Goal: Task Accomplishment & Management: Manage account settings

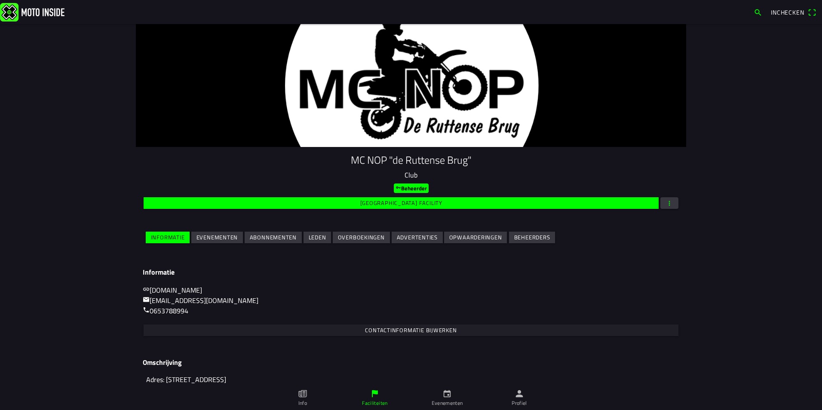
click at [0, 0] on slot "Evenementen" at bounding box center [0, 0] width 0 height 0
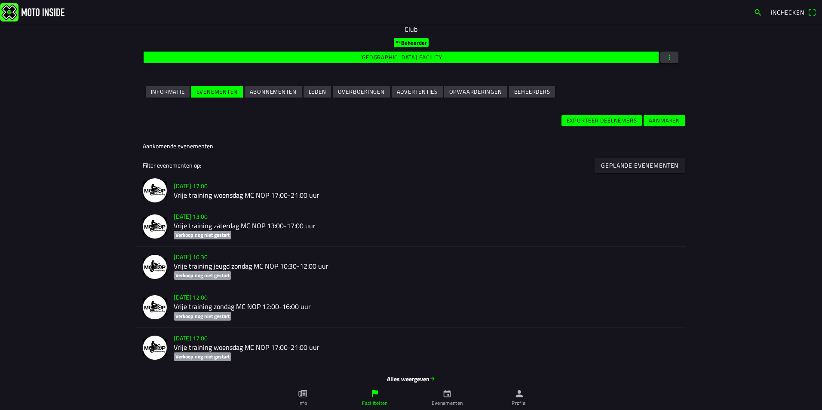
scroll to position [376, 0]
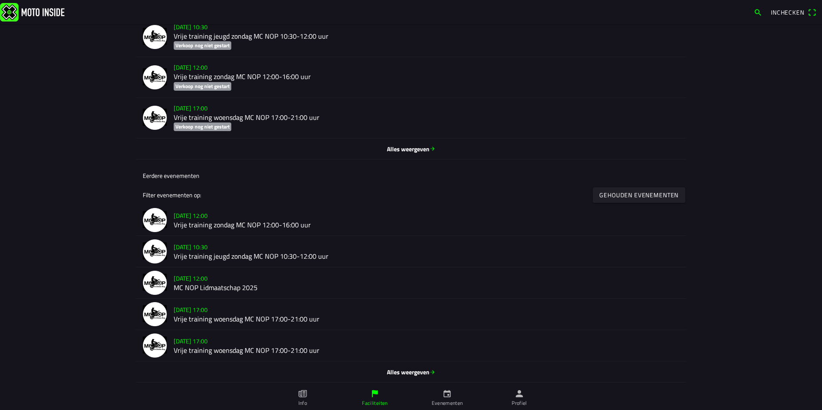
click at [391, 149] on span "Alles weergeven" at bounding box center [411, 148] width 537 height 9
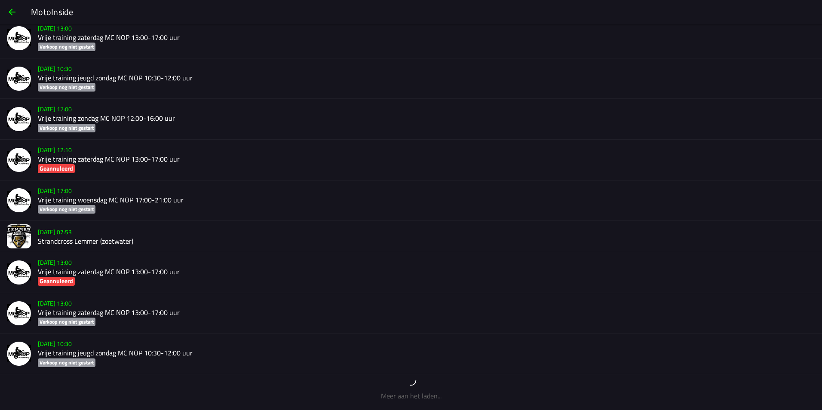
scroll to position [2521, 0]
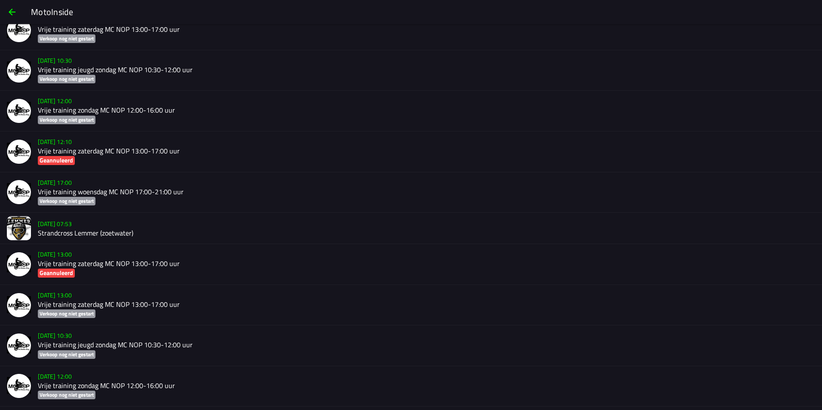
click at [117, 302] on h2 "Vrije training zaterdag MC NOP 13:00-17:00 uur" at bounding box center [427, 305] width 778 height 8
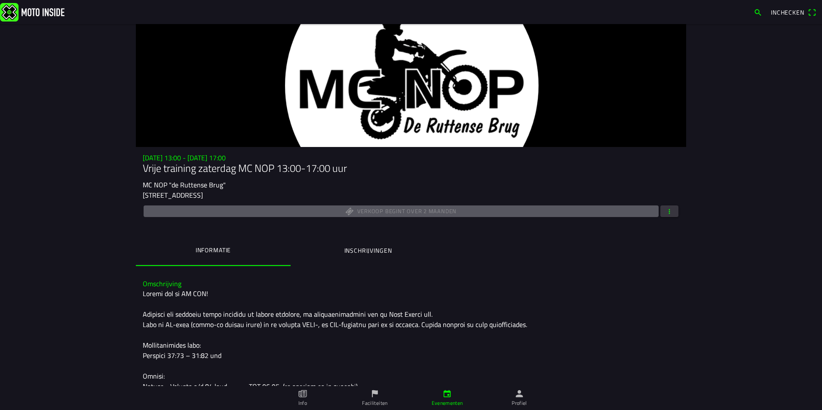
click at [670, 212] on button "button" at bounding box center [670, 212] width 18 height 12
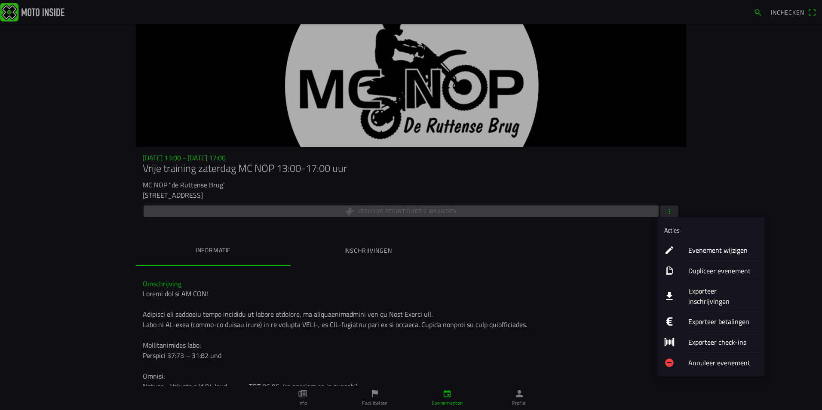
click at [714, 358] on ion-label "Annuleer evenement" at bounding box center [724, 363] width 70 height 10
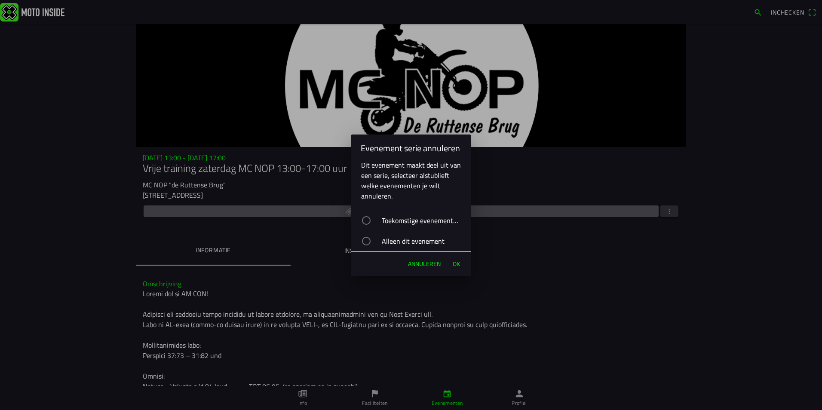
click at [373, 239] on div "Alleen dit evenement" at bounding box center [416, 242] width 112 height 22
click at [455, 262] on span "Ok" at bounding box center [456, 264] width 7 height 9
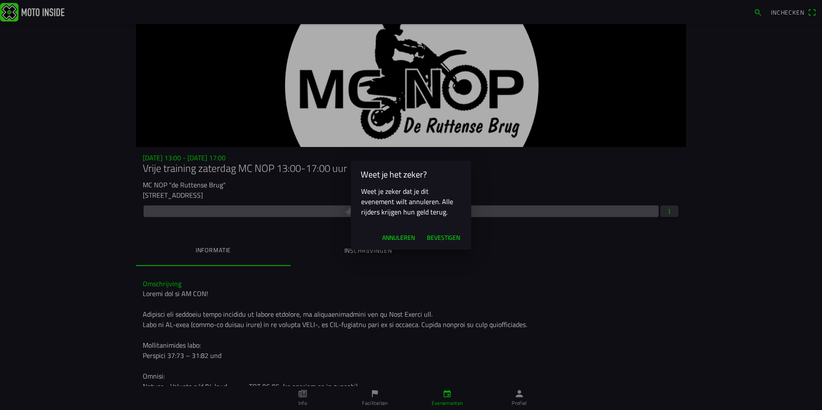
click at [443, 237] on span "Bevestigen" at bounding box center [443, 238] width 33 height 9
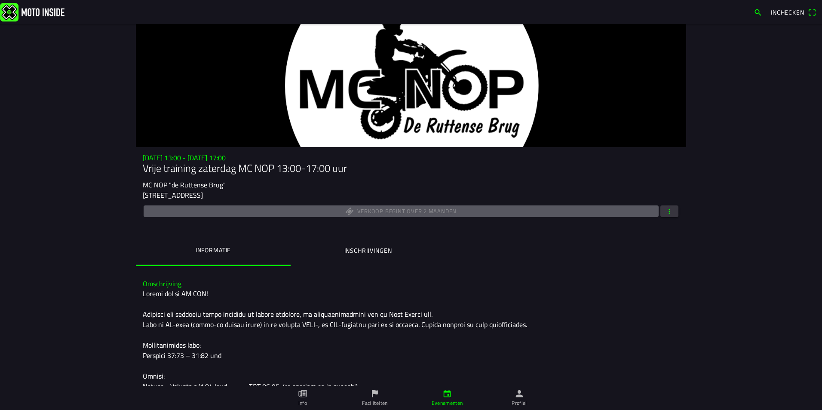
click at [445, 391] on icon "calendar" at bounding box center [447, 394] width 7 height 7
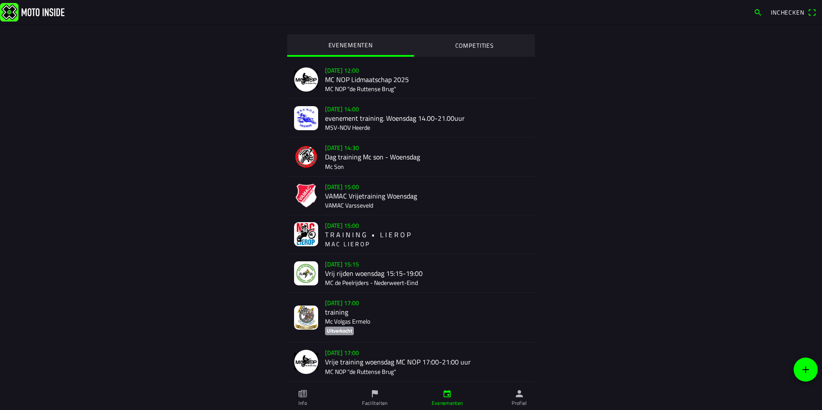
click at [508, 397] on link "Profiel" at bounding box center [519, 398] width 72 height 24
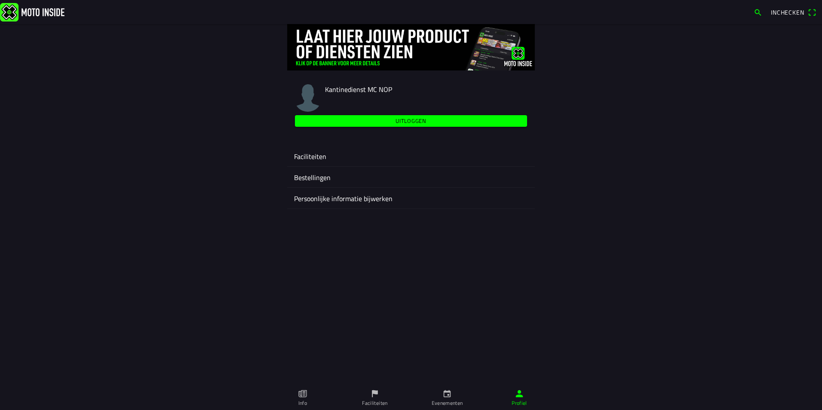
click at [319, 157] on ion-label "Faciliteiten" at bounding box center [411, 156] width 234 height 10
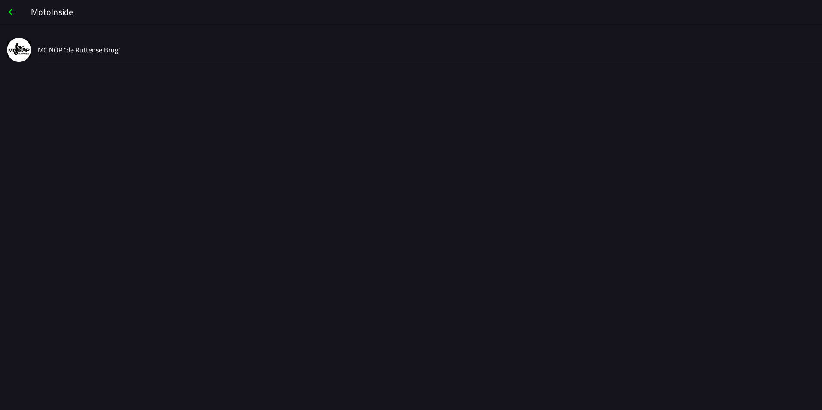
click at [0, 0] on slot "MC NOP "de Ruttense Brug"" at bounding box center [0, 0] width 0 height 0
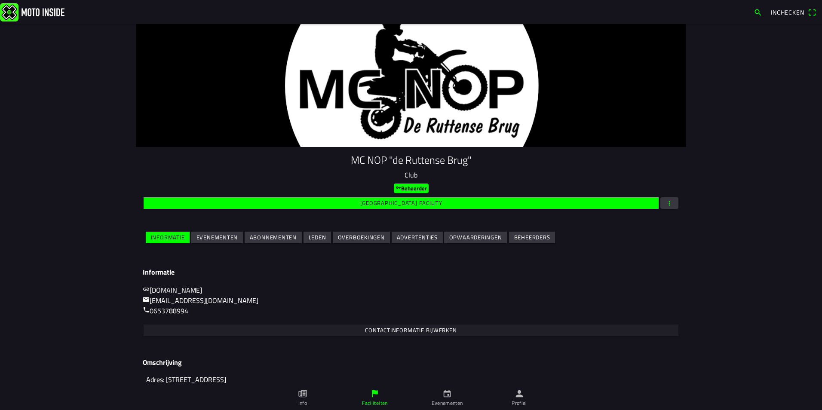
click at [223, 232] on span "Evenementen" at bounding box center [218, 238] width 42 height 12
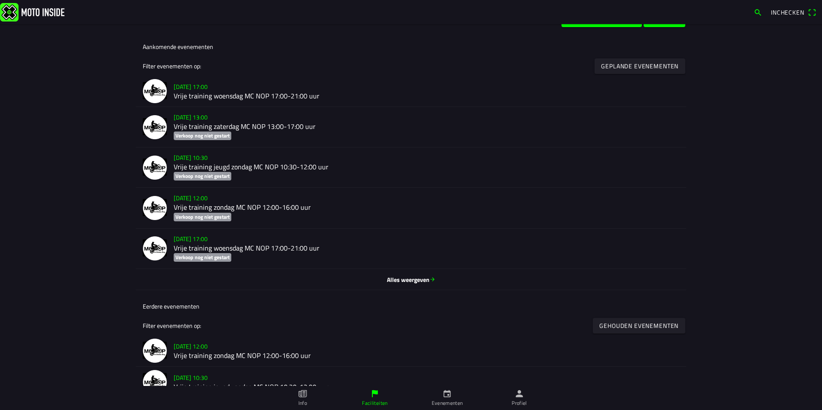
scroll to position [301, 0]
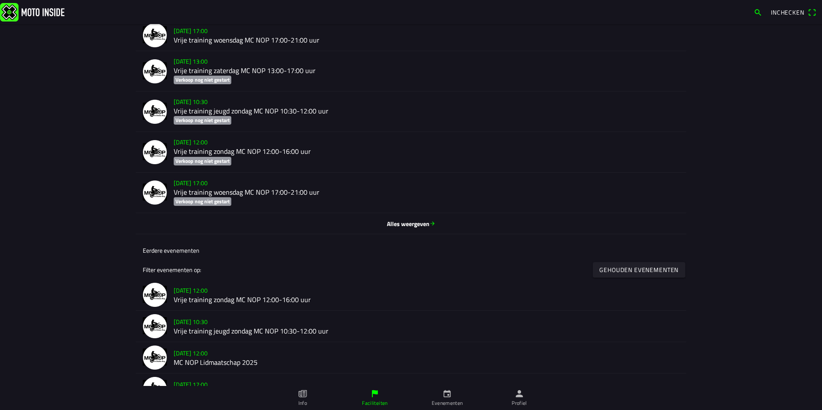
click at [424, 222] on span "Alles weergeven" at bounding box center [411, 223] width 537 height 9
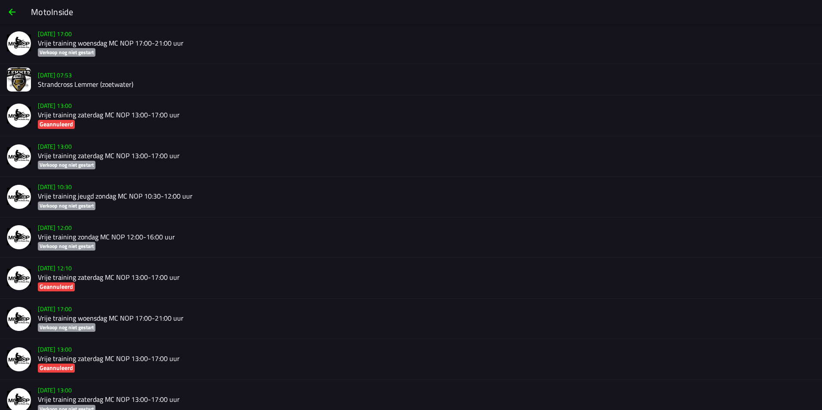
scroll to position [2627, 0]
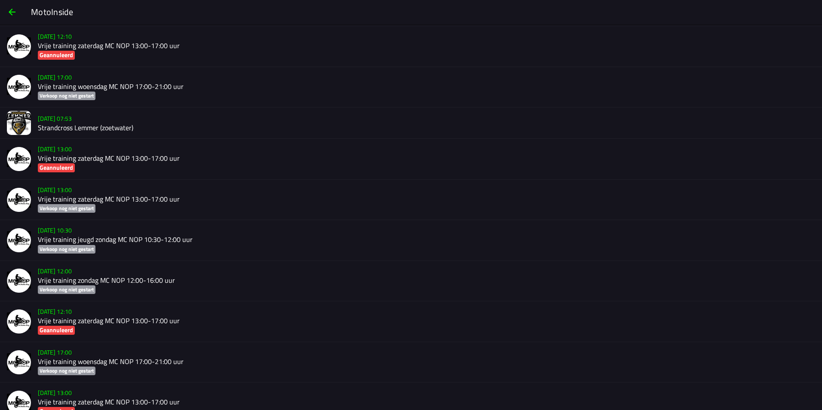
click at [70, 129] on h2 "Strandcross Lemmer (zoetwater)" at bounding box center [427, 128] width 778 height 8
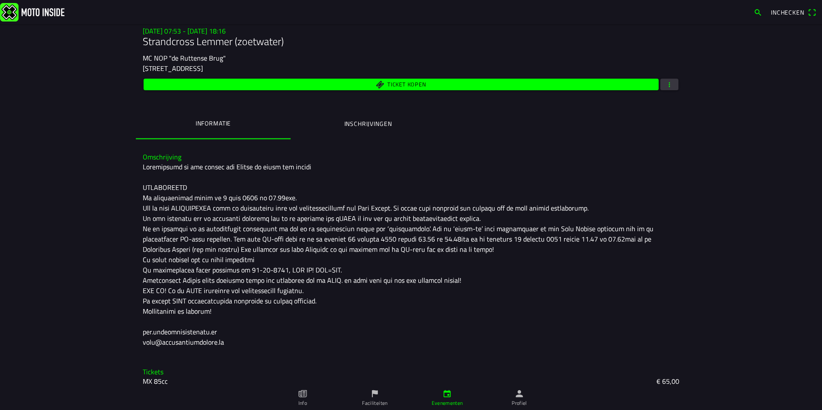
scroll to position [172, 0]
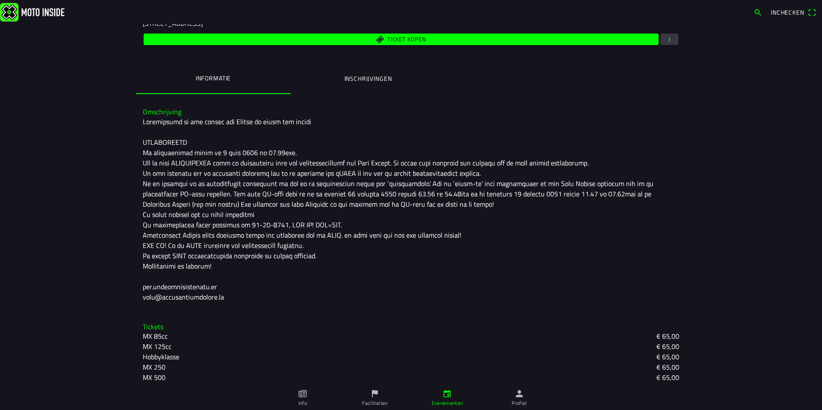
click at [295, 150] on div at bounding box center [411, 210] width 537 height 186
drag, startPoint x: 278, startPoint y: 144, endPoint x: 302, endPoint y: 202, distance: 63.0
click at [302, 202] on div at bounding box center [411, 210] width 537 height 186
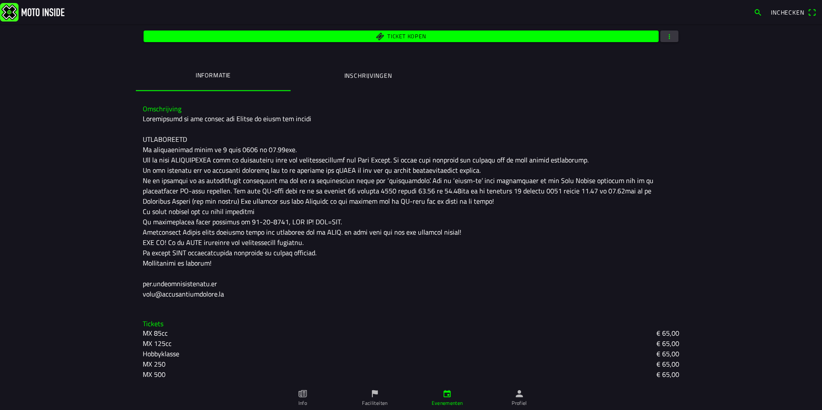
scroll to position [176, 0]
click at [417, 36] on span "Ticket kopen" at bounding box center [407, 36] width 39 height 6
click at [660, 118] on ion-backdrop at bounding box center [411, 205] width 822 height 410
click at [669, 34] on span "button" at bounding box center [670, 36] width 8 height 12
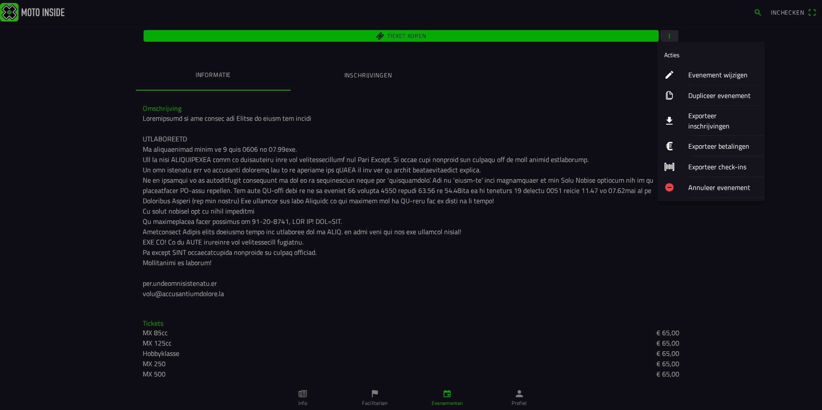
click at [699, 77] on ion-label "Evenement wijzigen" at bounding box center [724, 75] width 70 height 10
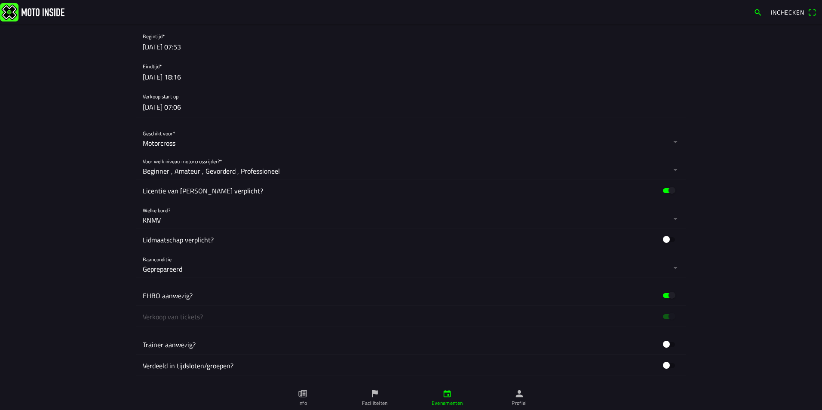
scroll to position [430, 0]
click at [672, 219] on button "button" at bounding box center [415, 215] width 544 height 28
click at [672, 219] on ion-backdrop at bounding box center [411, 205] width 822 height 410
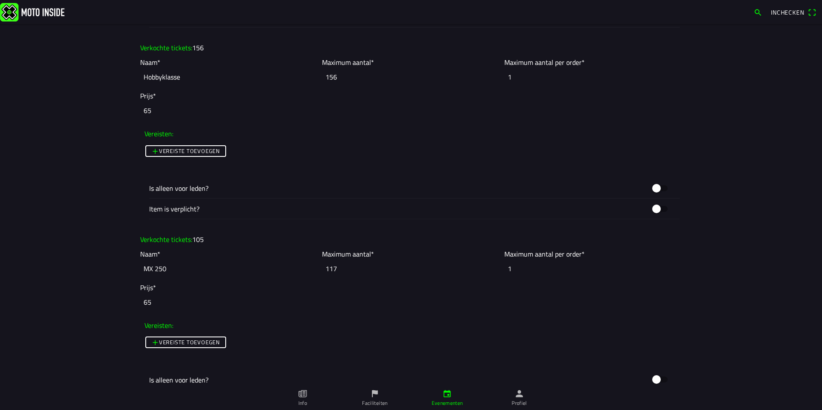
scroll to position [1161, 0]
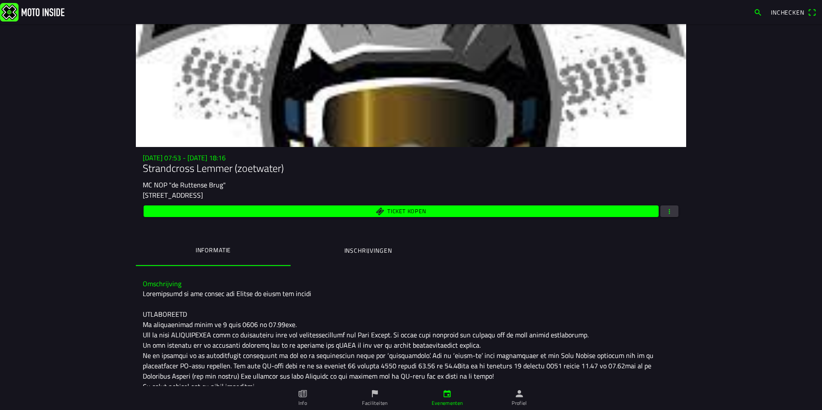
click at [666, 210] on span "button" at bounding box center [670, 212] width 8 height 12
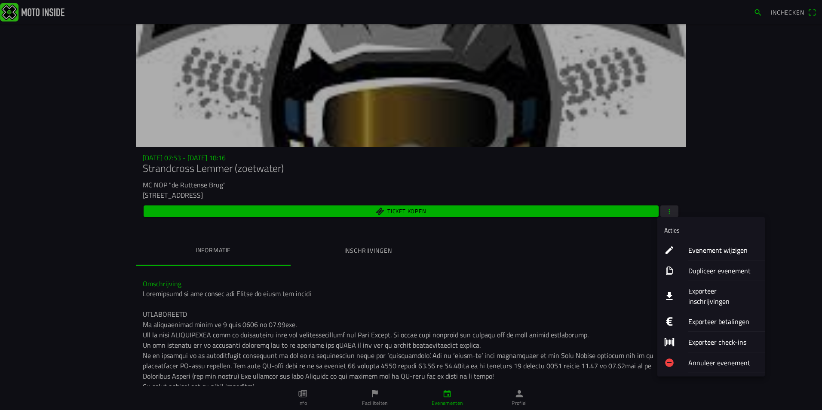
click at [713, 290] on ion-label "Exporteer inschrijvingen" at bounding box center [724, 296] width 70 height 21
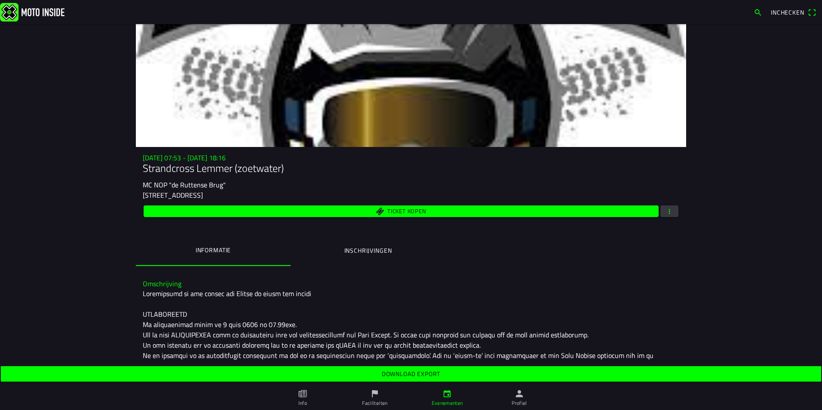
click at [0, 0] on slot "Download export" at bounding box center [0, 0] width 0 height 0
